Goal: Task Accomplishment & Management: Manage account settings

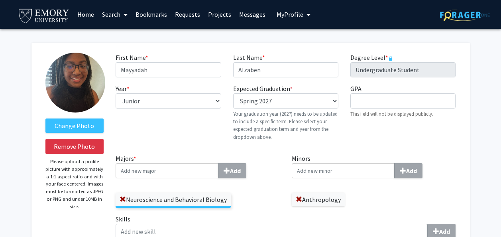
select select "junior"
select select "38: spring_2027"
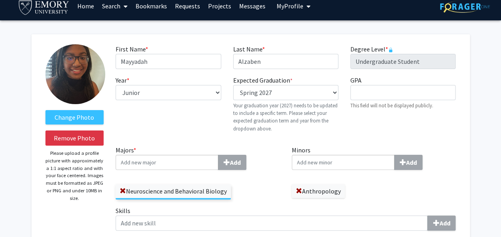
scroll to position [9, 0]
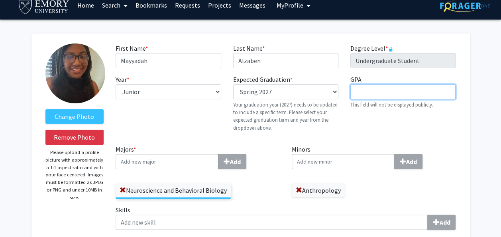
click at [366, 92] on input "GPA required" at bounding box center [402, 91] width 105 height 15
type input "3.3"
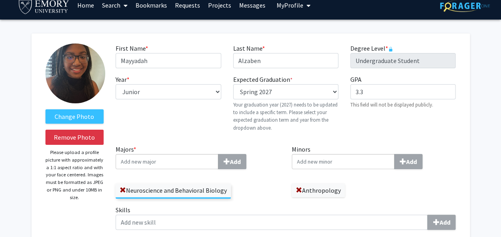
click at [167, 120] on div "Year * required --- First-year Sophomore Junior Senior Postbaccalaureate Certif…" at bounding box center [168, 106] width 117 height 63
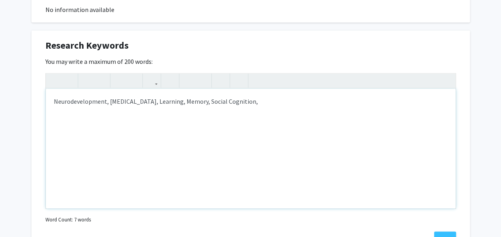
scroll to position [550, 0]
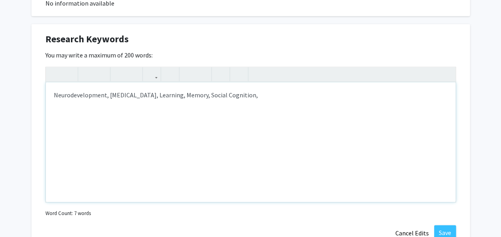
click at [270, 98] on p "Neurodevelopment, [MEDICAL_DATA], Learning, Memory, Social Cognition," at bounding box center [251, 95] width 394 height 10
click at [171, 95] on p "Neurodevelopment, [MEDICAL_DATA], Learning, Memory, Social Cognition," at bounding box center [251, 95] width 394 height 10
click at [313, 165] on div "Neurodevelopment, [MEDICAL_DATA], [MEDICAL_DATA] Diseases, Comparative Health, …" at bounding box center [251, 142] width 410 height 120
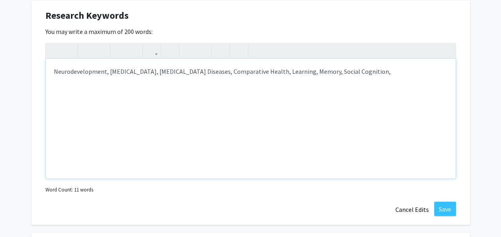
scroll to position [574, 0]
click at [400, 69] on p "Neurodevelopment, [MEDICAL_DATA], [MEDICAL_DATA] Diseases, Comparative Health, …" at bounding box center [251, 71] width 394 height 10
drag, startPoint x: 400, startPoint y: 69, endPoint x: 363, endPoint y: 69, distance: 37.5
click at [363, 69] on p "Neurodevelopment, [MEDICAL_DATA], [MEDICAL_DATA] Diseases, Comparative Health, …" at bounding box center [251, 71] width 394 height 10
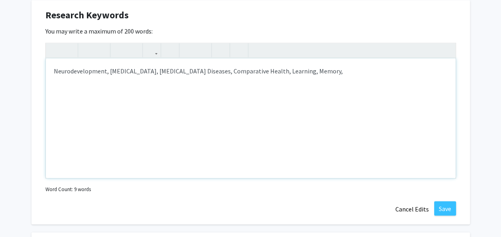
type textarea "<p>Neurodevelopment, [MEDICAL_DATA], [MEDICAL_DATA] Diseases, Comparative Healt…"
click at [438, 208] on button "Save" at bounding box center [445, 208] width 22 height 14
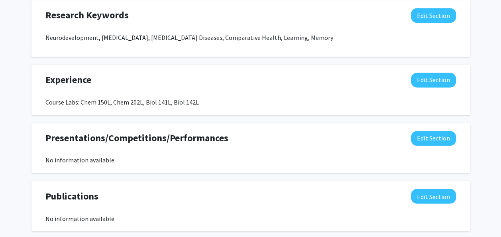
scroll to position [588, 0]
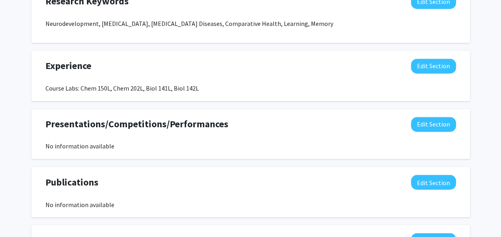
select select "sophomore"
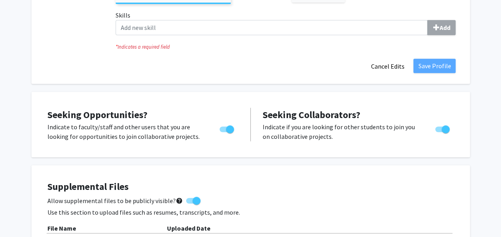
scroll to position [0, 0]
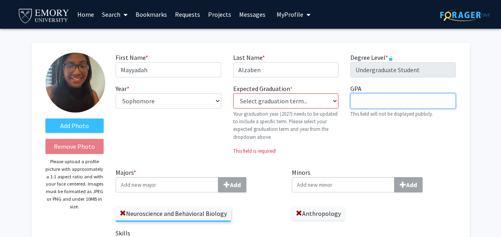
click at [378, 100] on input "GPA required" at bounding box center [402, 100] width 105 height 15
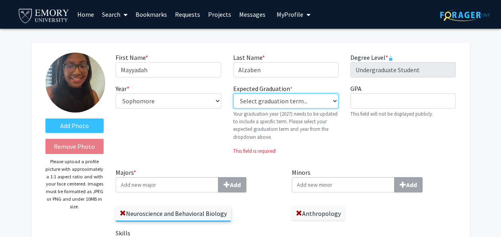
click at [315, 100] on select "Select graduation term... Previous: 2027 (Please select a specific term) Spring…" at bounding box center [285, 100] width 105 height 15
select select "38: spring_2027"
click at [233, 93] on select "Select graduation term... Previous: 2027 (Please select a specific term) Spring…" at bounding box center [285, 100] width 105 height 15
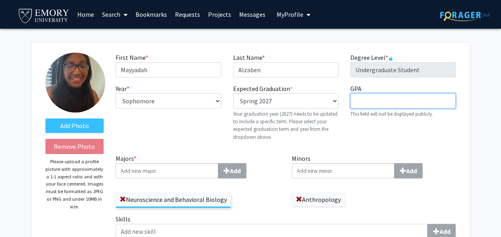
click at [359, 93] on input "GPA required" at bounding box center [402, 100] width 105 height 15
type input "3.3"
click at [330, 131] on p "Your graduation year (2027) needs to be updated to include a specific term. Ple…" at bounding box center [285, 125] width 105 height 31
click at [376, 143] on div "GPA required 3.3 This field will not be displayed publicly." at bounding box center [402, 115] width 117 height 63
click at [289, 17] on span "My Profile" at bounding box center [290, 14] width 27 height 8
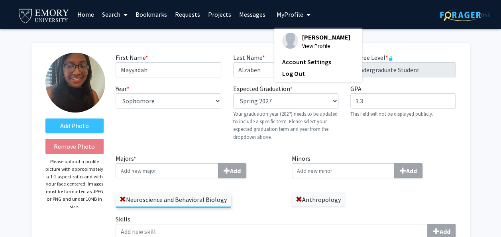
click at [216, 46] on div "Add Photo Remove Photo Please upload a profile picture with approximately a 1:1…" at bounding box center [250, 165] width 438 height 245
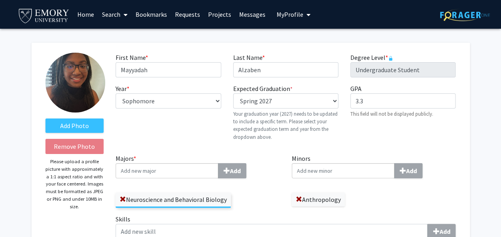
click at [280, 18] on span "My Profile" at bounding box center [290, 14] width 27 height 8
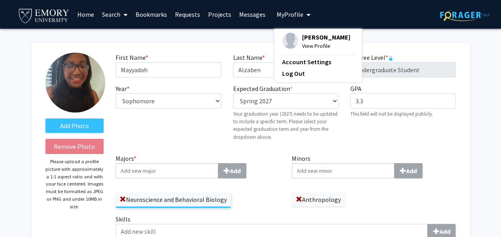
click at [302, 41] on span "[PERSON_NAME]" at bounding box center [326, 37] width 48 height 9
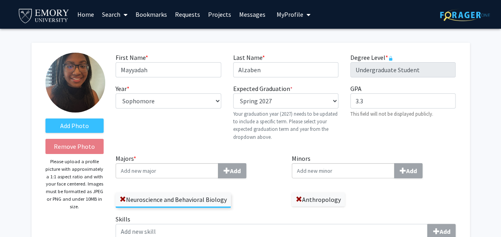
click at [283, 22] on button "My Profile" at bounding box center [293, 14] width 39 height 29
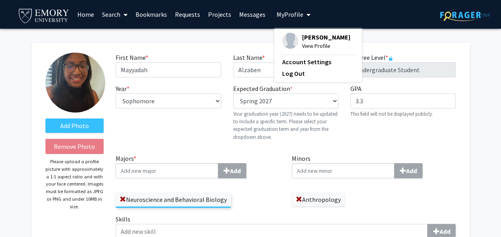
click at [249, 18] on link "Messages" at bounding box center [252, 14] width 34 height 28
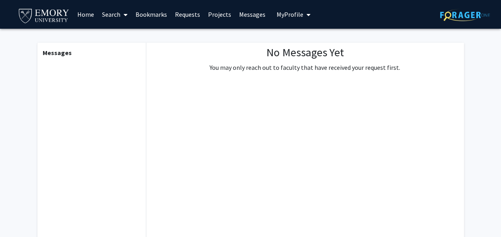
click at [274, 18] on button "My Profile" at bounding box center [293, 14] width 39 height 29
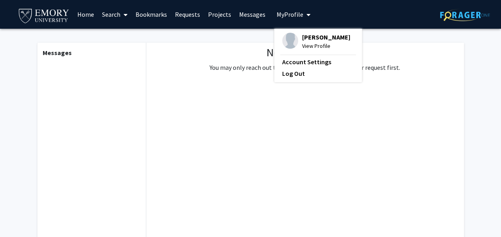
click at [292, 41] on img at bounding box center [290, 41] width 16 height 16
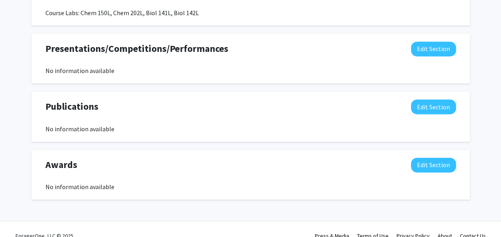
scroll to position [537, 0]
